Goal: Transaction & Acquisition: Purchase product/service

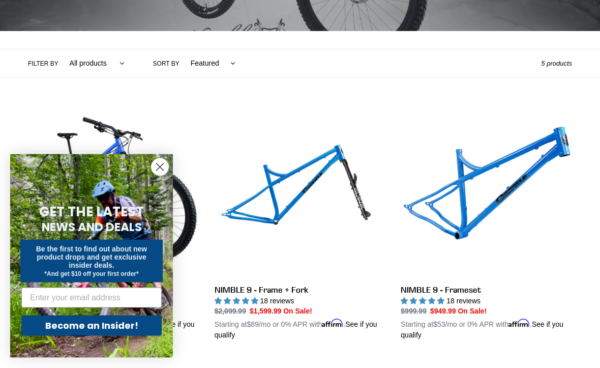
scroll to position [197, 0]
click at [487, 204] on link "NIMBLE 9 - Frameset" at bounding box center [486, 223] width 171 height 234
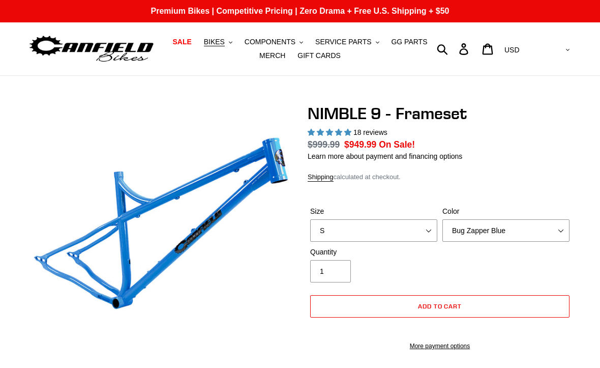
select select "highest-rating"
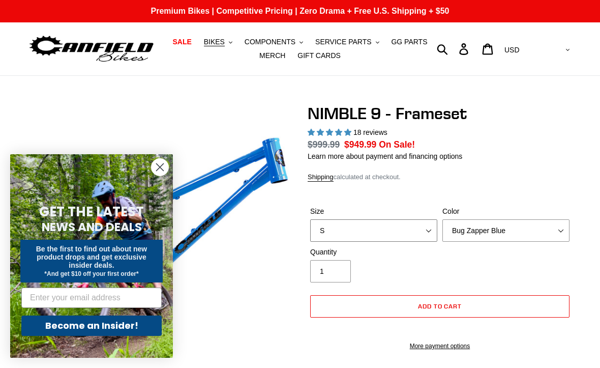
click at [403, 231] on select "S M L XL" at bounding box center [373, 230] width 127 height 22
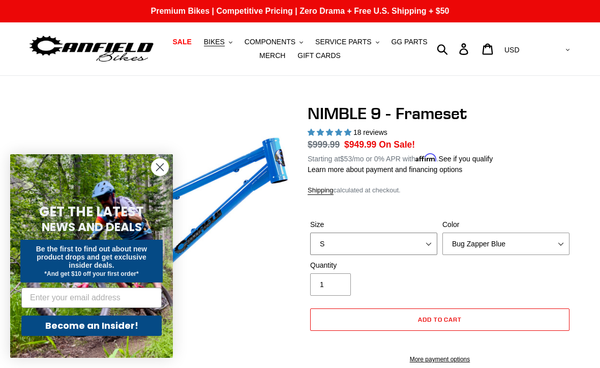
select select "M"
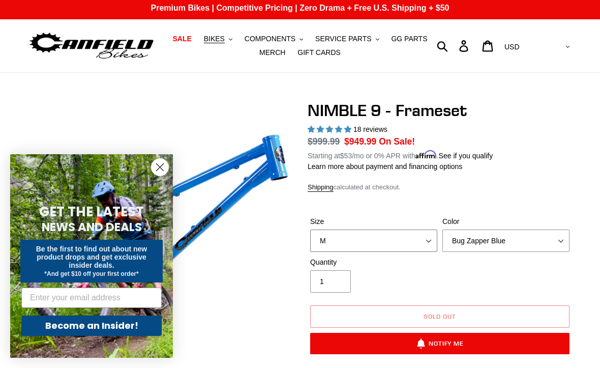
scroll to position [12, 0]
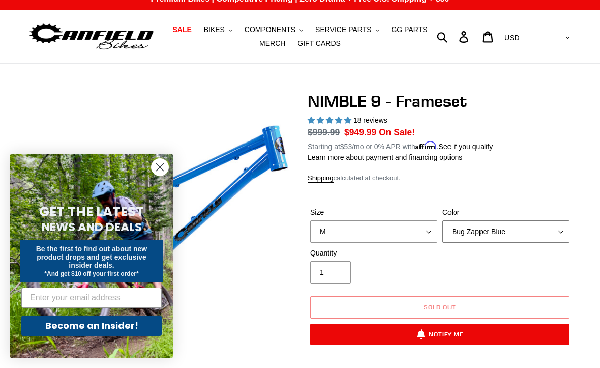
click at [518, 231] on select "Bug Zapper Blue Purple Haze -Sold Out Galaxy Black" at bounding box center [506, 231] width 127 height 22
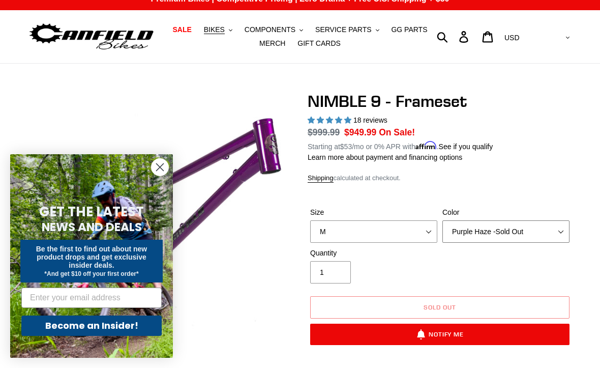
click at [512, 232] on select "Bug Zapper Blue Purple Haze -Sold Out Galaxy Black" at bounding box center [506, 231] width 127 height 22
select select "Galaxy Black"
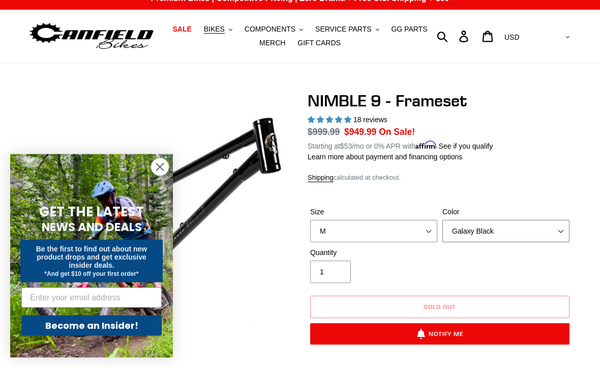
scroll to position [13, 0]
click at [406, 232] on select "S M L XL" at bounding box center [373, 231] width 127 height 22
select select "L"
click at [534, 235] on select "Bug Zapper Blue Purple Haze -Sold Out Galaxy Black" at bounding box center [506, 231] width 127 height 22
select select "Bug Zapper Blue"
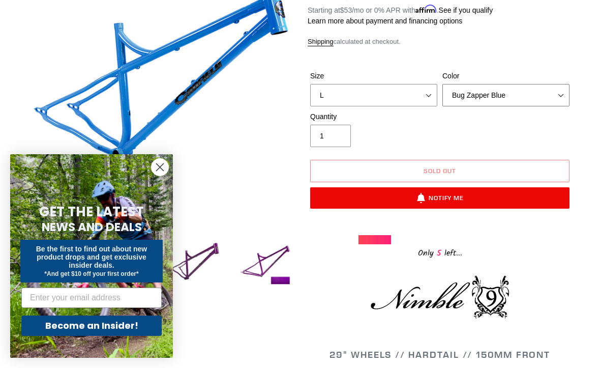
scroll to position [141, 0]
